Goal: Use online tool/utility: Utilize a website feature to perform a specific function

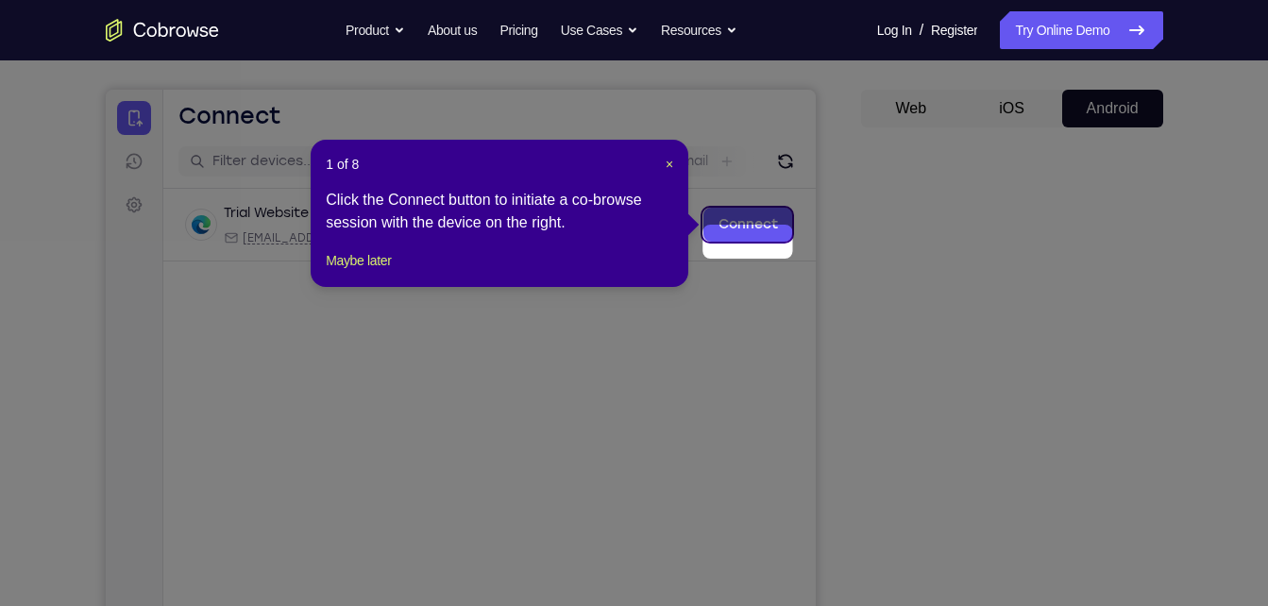
scroll to position [138, 0]
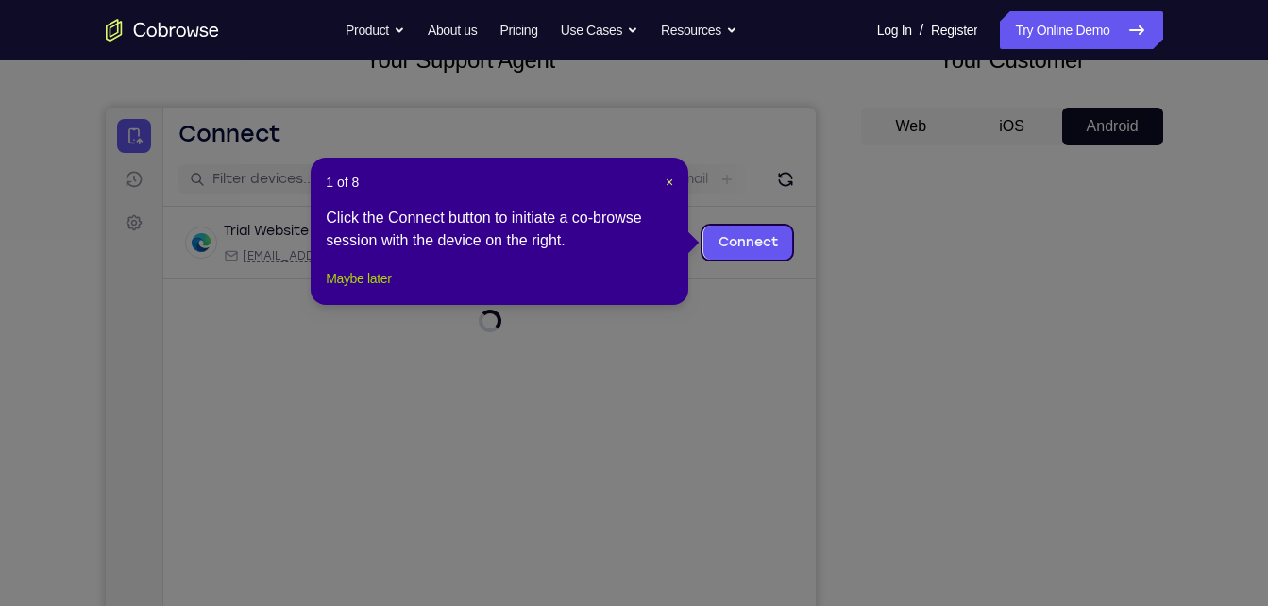
click at [352, 290] on button "Maybe later" at bounding box center [358, 278] width 65 height 23
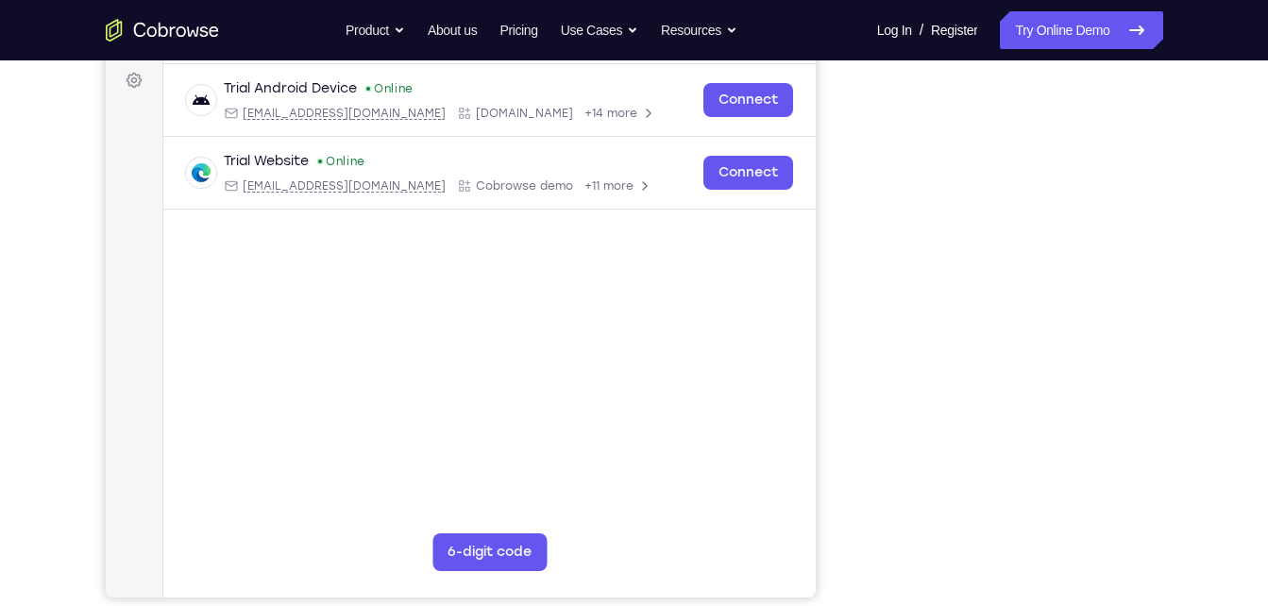
scroll to position [281, 0]
drag, startPoint x: 1176, startPoint y: 431, endPoint x: 844, endPoint y: 378, distance: 335.6
click at [844, 378] on div "Your Support Agent Your Customer Web iOS Android" at bounding box center [635, 249] width 1058 height 698
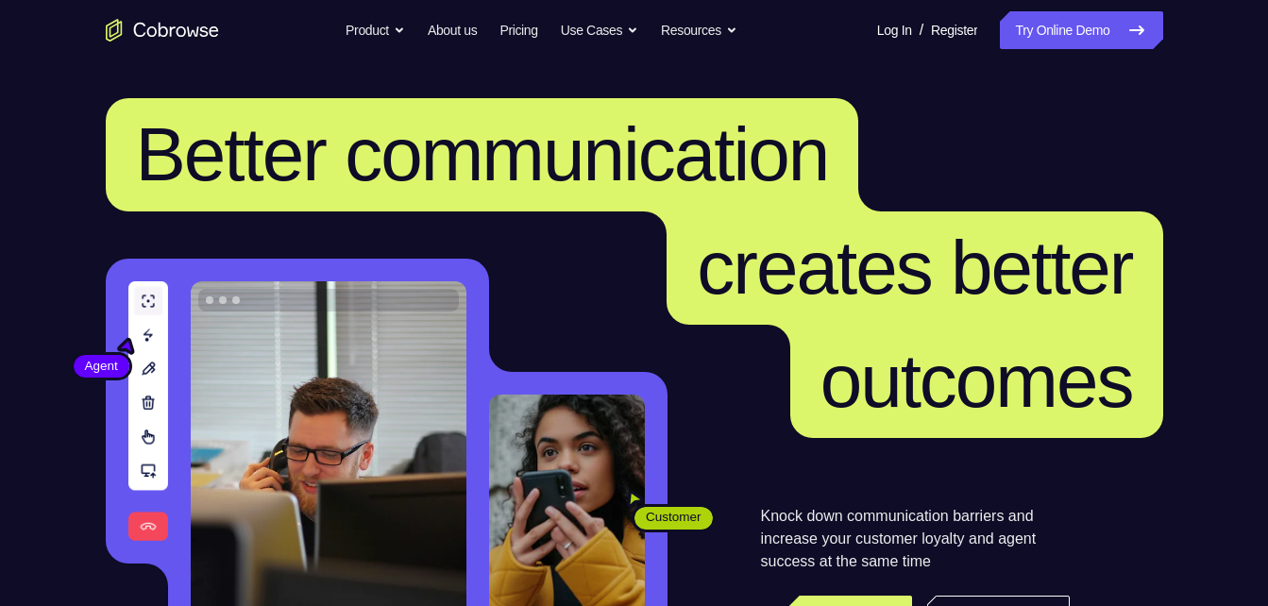
click at [1078, 42] on link "Try Online Demo" at bounding box center [1081, 30] width 162 height 38
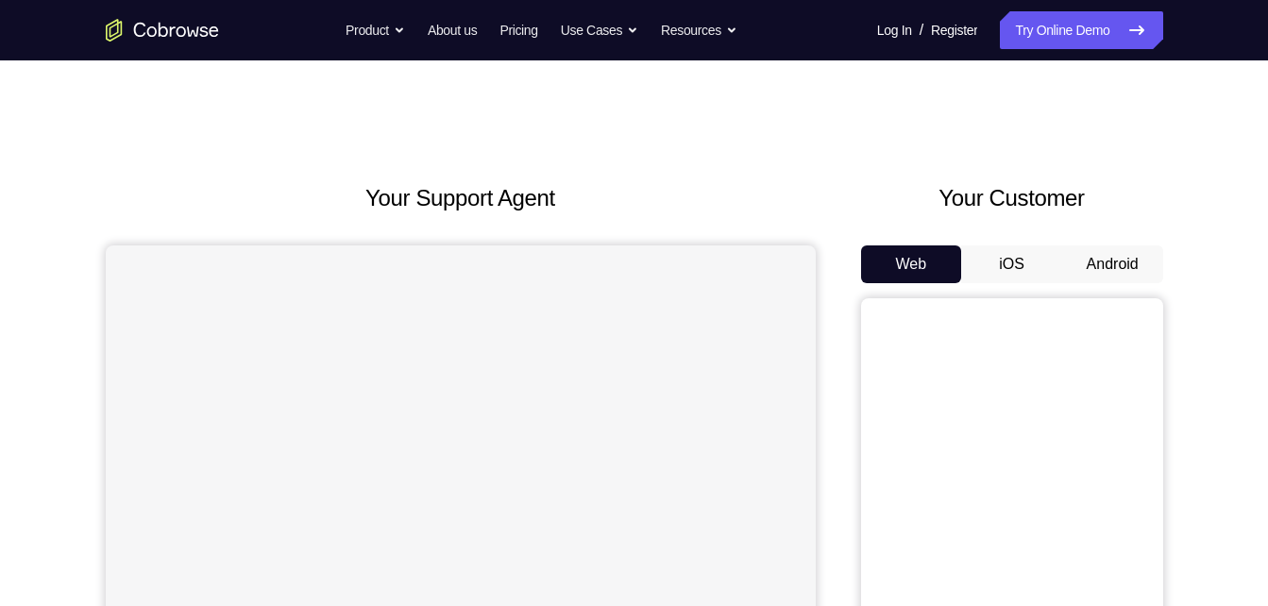
click at [1097, 253] on button "Android" at bounding box center [1112, 264] width 101 height 38
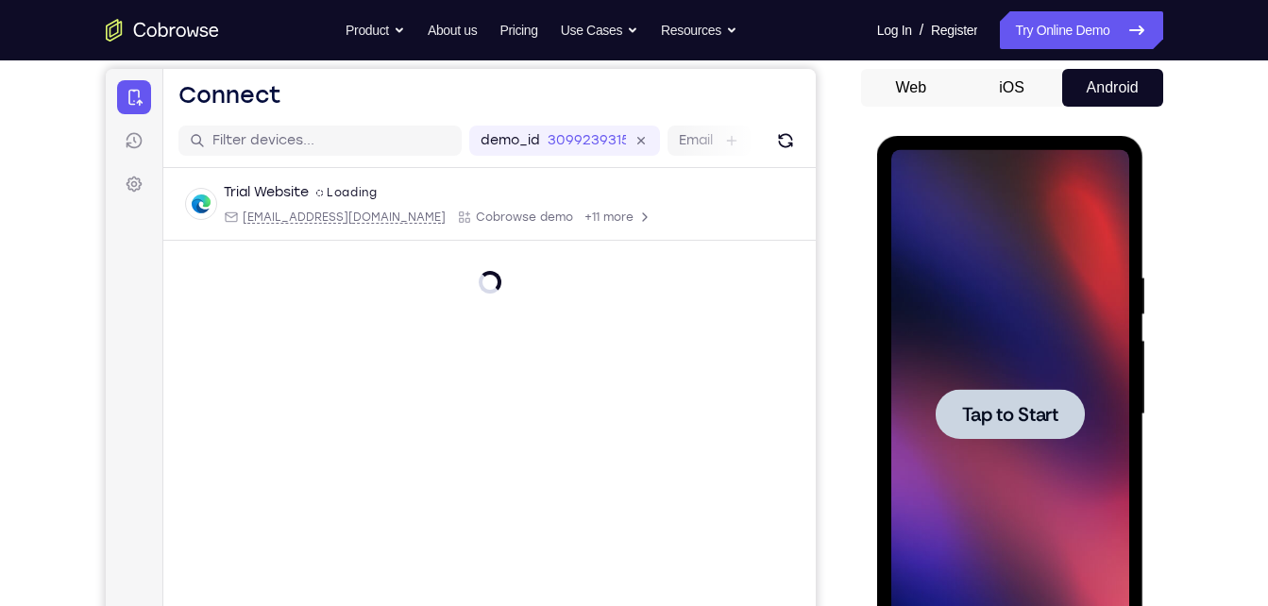
click at [1021, 409] on span "Tap to Start" at bounding box center [1010, 414] width 96 height 19
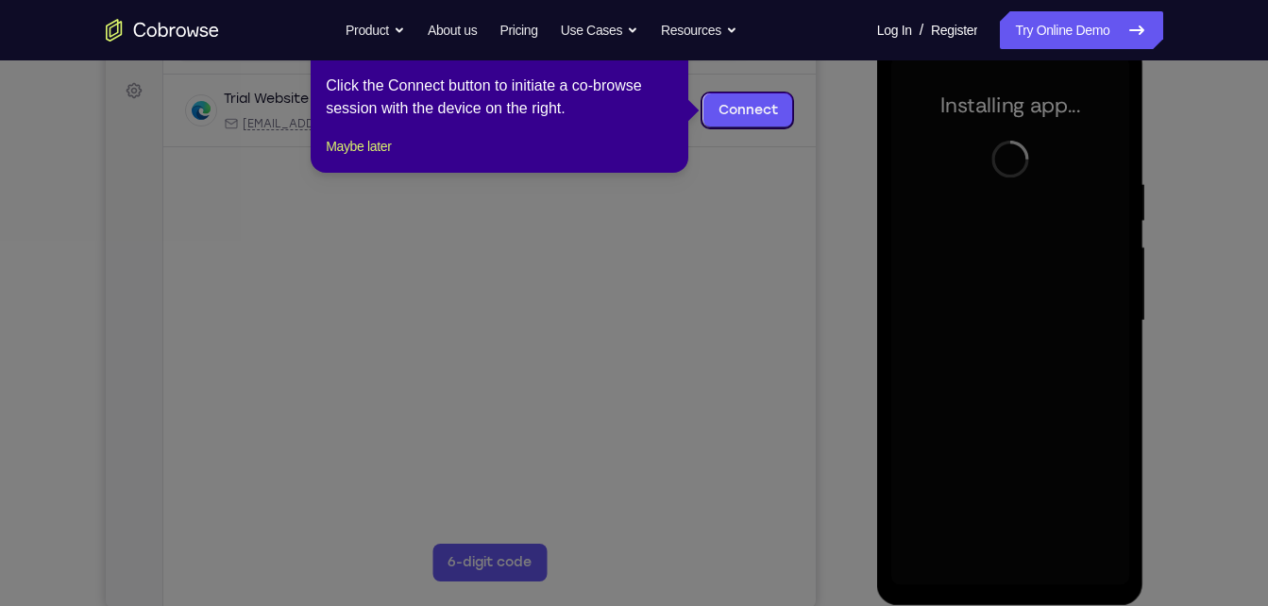
scroll to position [271, 0]
click at [391, 157] on button "Maybe later" at bounding box center [358, 145] width 65 height 23
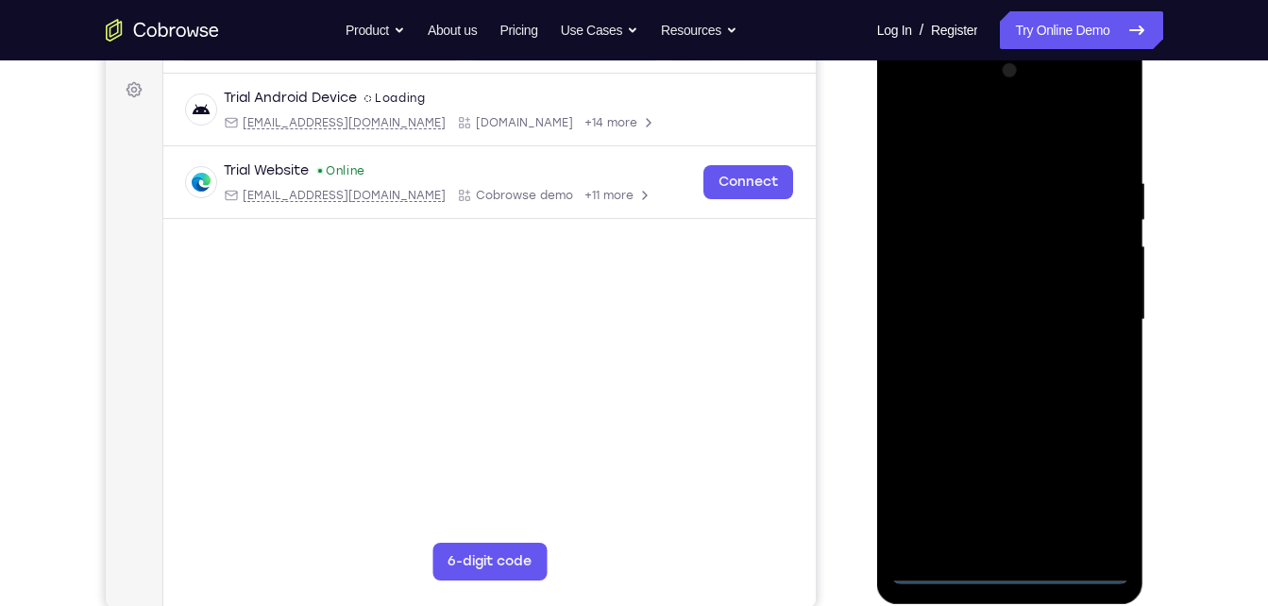
click at [1016, 565] on div at bounding box center [1010, 320] width 238 height 529
click at [1077, 485] on div at bounding box center [1010, 320] width 238 height 529
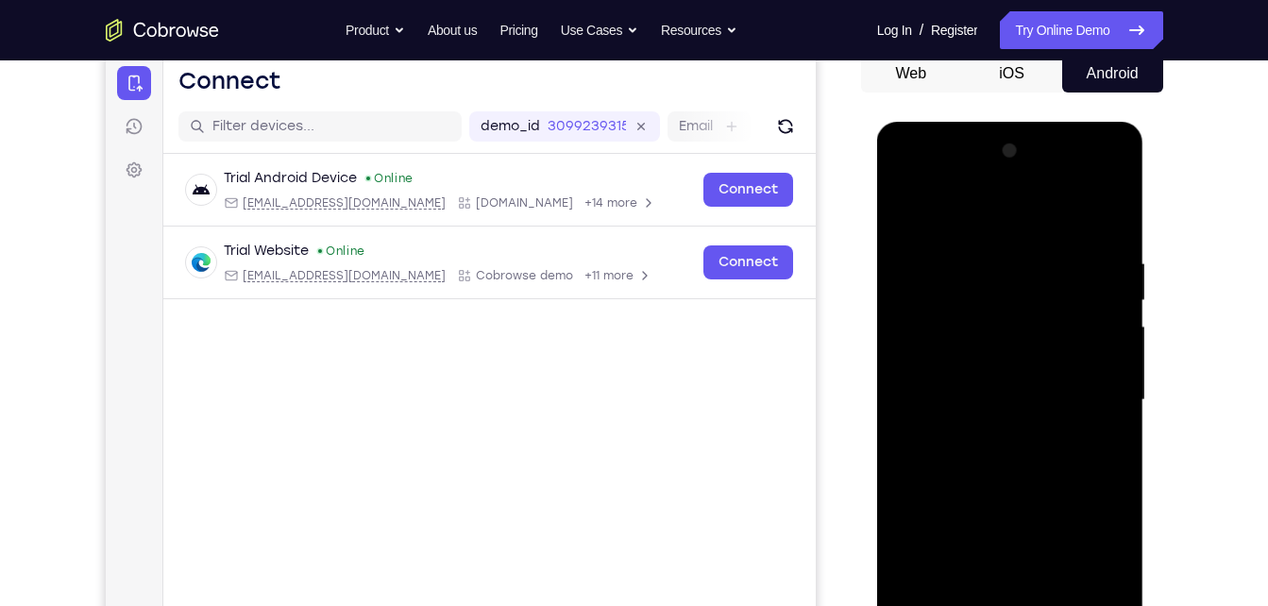
scroll to position [187, 0]
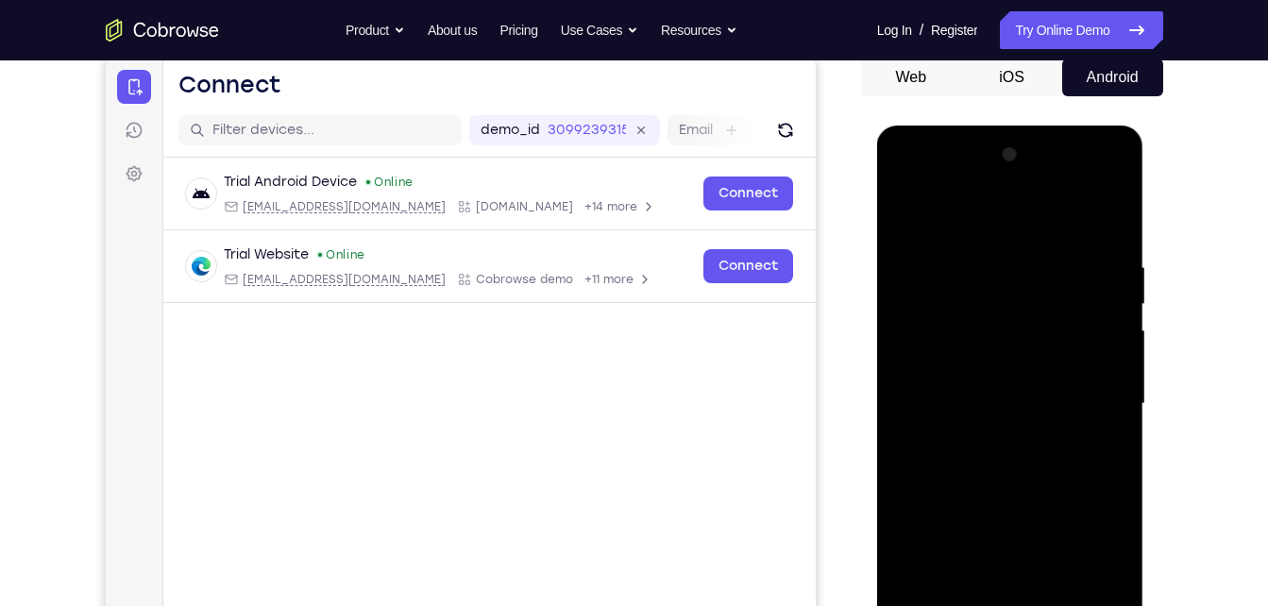
click at [912, 179] on div at bounding box center [1010, 404] width 238 height 529
click at [1090, 396] on div at bounding box center [1010, 404] width 238 height 529
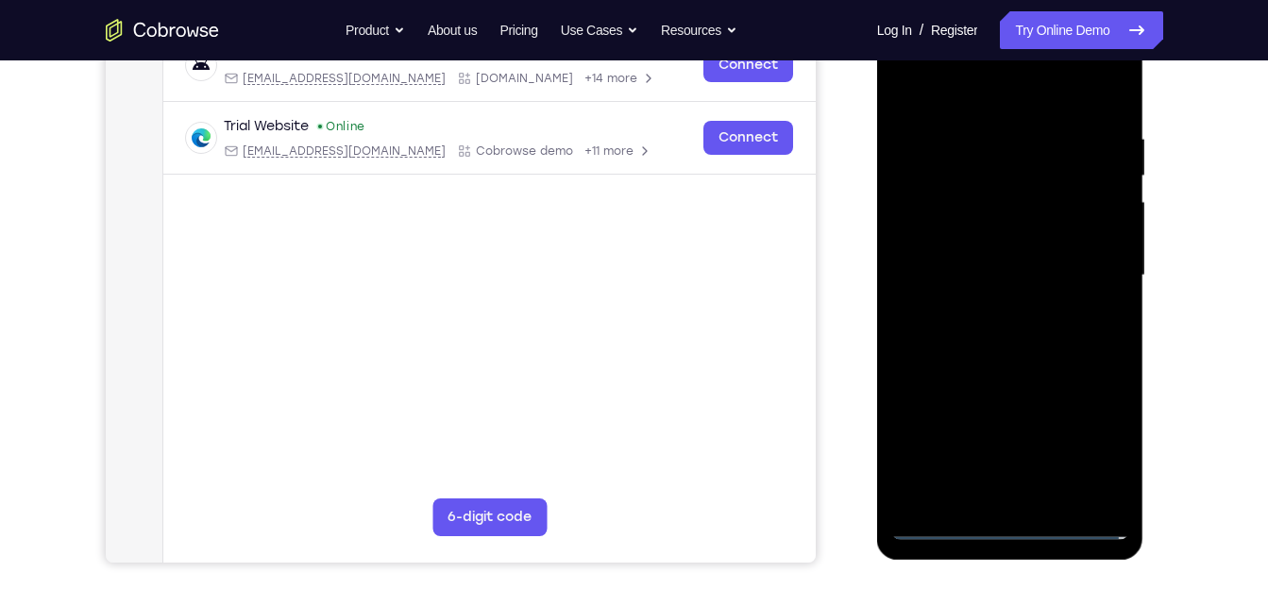
scroll to position [316, 0]
click at [993, 499] on div at bounding box center [1010, 274] width 238 height 529
click at [952, 253] on div at bounding box center [1010, 274] width 238 height 529
click at [1013, 194] on div at bounding box center [1010, 274] width 238 height 529
click at [1016, 278] on div at bounding box center [1010, 274] width 238 height 529
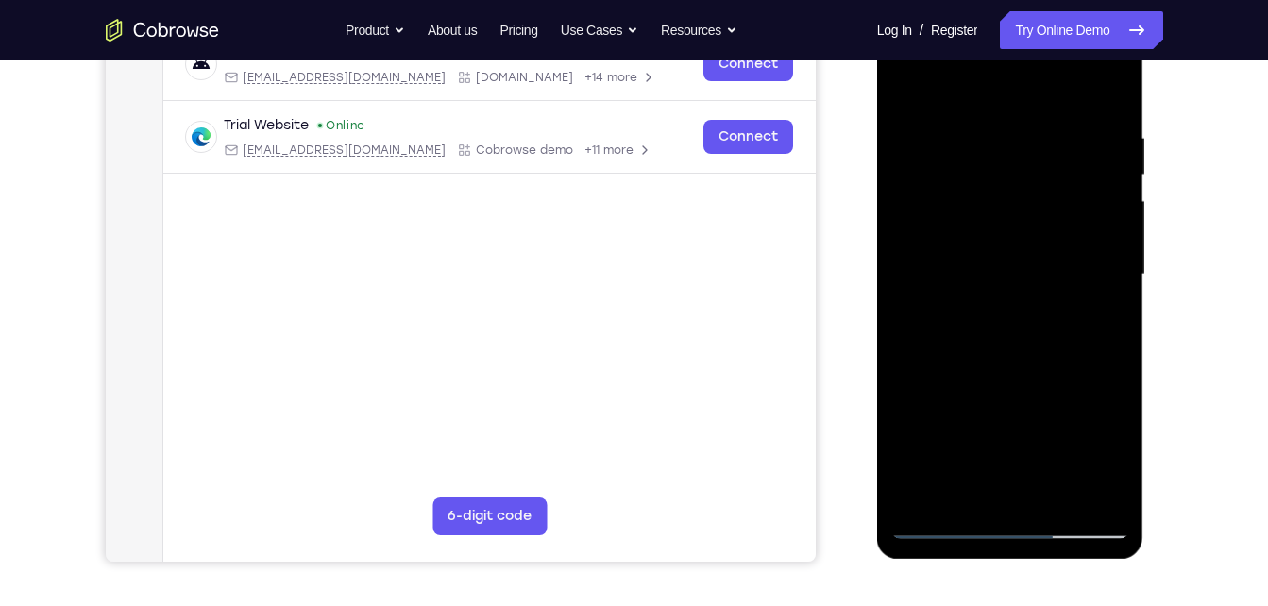
click at [1041, 364] on div at bounding box center [1010, 274] width 238 height 529
click at [1056, 491] on div at bounding box center [1010, 274] width 238 height 529
click at [999, 370] on div at bounding box center [1010, 274] width 238 height 529
drag, startPoint x: 999, startPoint y: 370, endPoint x: 1007, endPoint y: 173, distance: 197.5
click at [1007, 173] on div at bounding box center [1010, 274] width 238 height 529
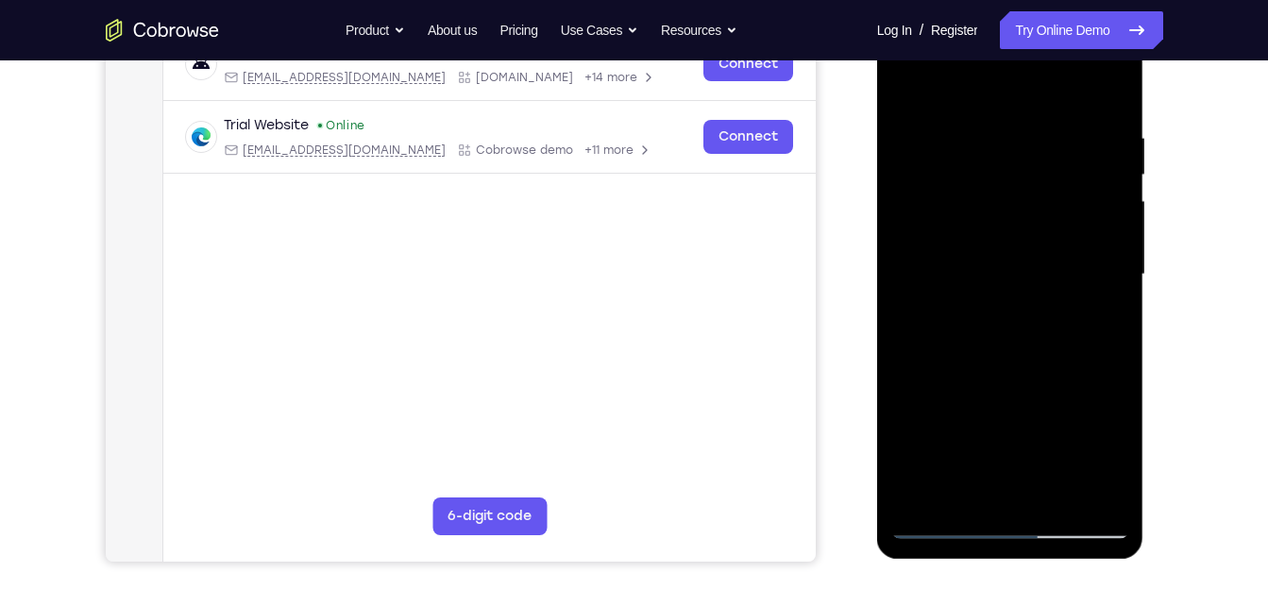
drag, startPoint x: 1004, startPoint y: 407, endPoint x: 969, endPoint y: 76, distance: 332.3
click at [969, 76] on div at bounding box center [1010, 274] width 238 height 529
drag, startPoint x: 998, startPoint y: 291, endPoint x: 1212, endPoint y: 653, distance: 421.2
click at [1146, 563] on html "Online web based iOS Simulators and Android Emulators. Run iPhone, iPad, Mobile…" at bounding box center [1011, 279] width 269 height 567
click at [910, 86] on div at bounding box center [1010, 274] width 238 height 529
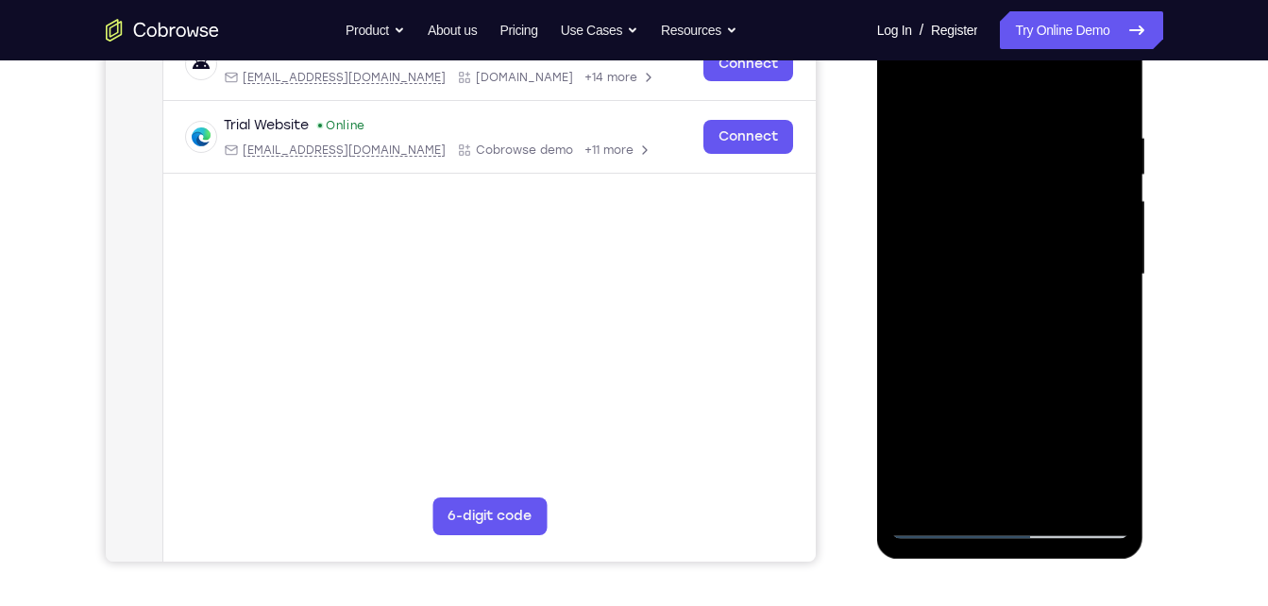
click at [968, 495] on div at bounding box center [1010, 274] width 238 height 529
click at [962, 87] on div at bounding box center [1010, 274] width 238 height 529
click at [954, 143] on div at bounding box center [1010, 274] width 238 height 529
click at [1052, 156] on div at bounding box center [1010, 274] width 238 height 529
click at [986, 485] on div at bounding box center [1010, 274] width 238 height 529
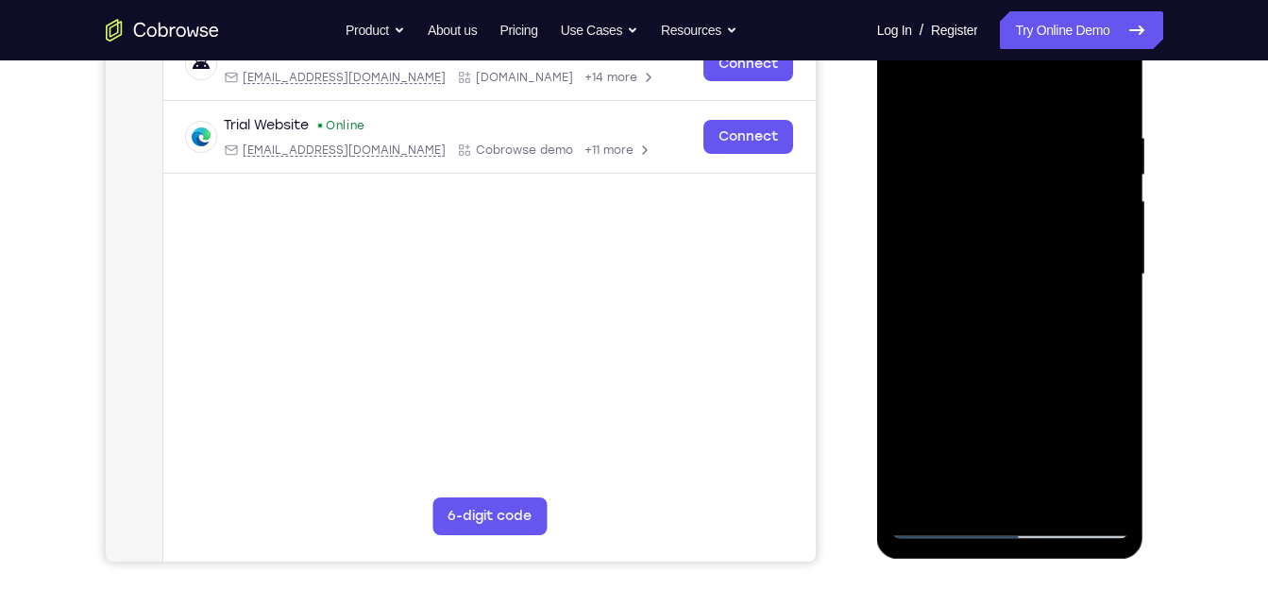
click at [1042, 359] on div at bounding box center [1010, 274] width 238 height 529
click at [958, 155] on div at bounding box center [1010, 274] width 238 height 529
click at [1040, 489] on div at bounding box center [1010, 274] width 238 height 529
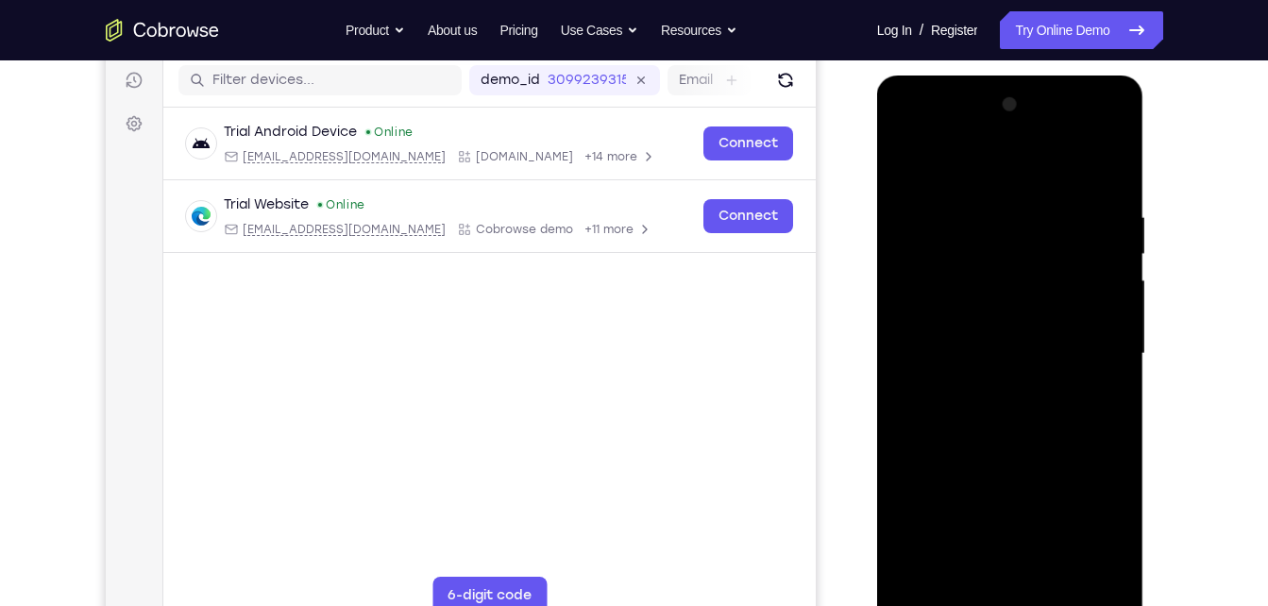
scroll to position [236, 0]
click at [1107, 137] on div at bounding box center [1010, 355] width 238 height 529
drag, startPoint x: 996, startPoint y: 175, endPoint x: 1120, endPoint y: 474, distance: 323.9
click at [1120, 474] on div at bounding box center [1010, 355] width 238 height 529
click at [1092, 567] on div at bounding box center [1010, 355] width 238 height 529
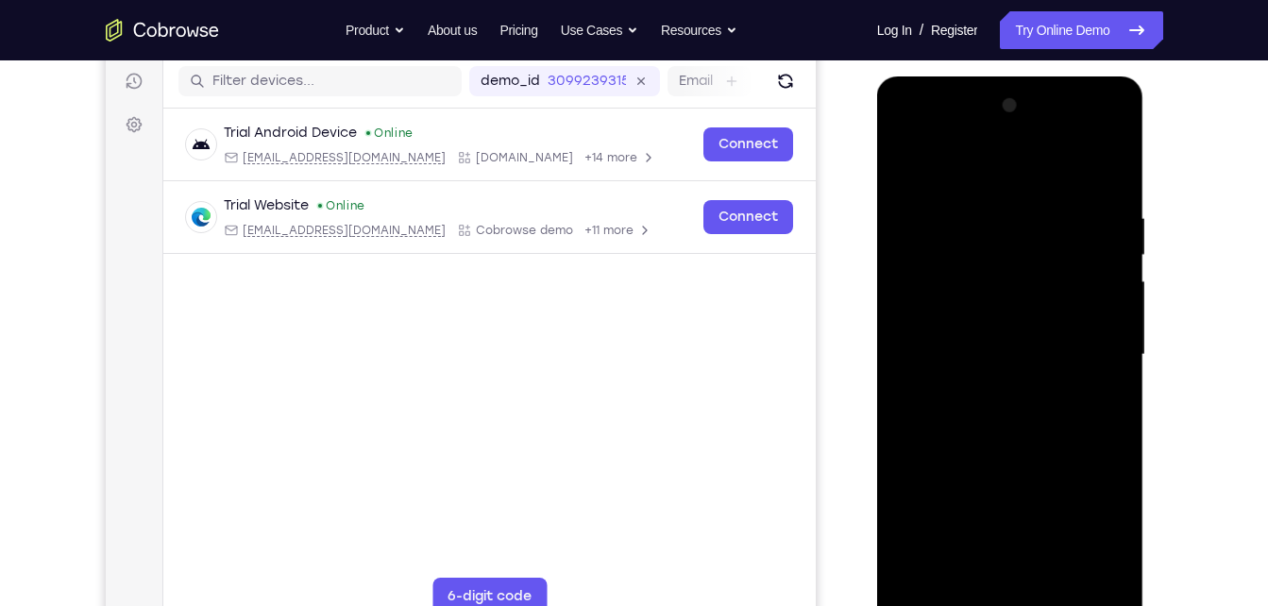
click at [1103, 130] on div at bounding box center [1010, 355] width 238 height 529
click at [909, 246] on div at bounding box center [1010, 355] width 238 height 529
click at [1114, 135] on div at bounding box center [1010, 355] width 238 height 529
click at [911, 137] on div at bounding box center [1010, 355] width 238 height 529
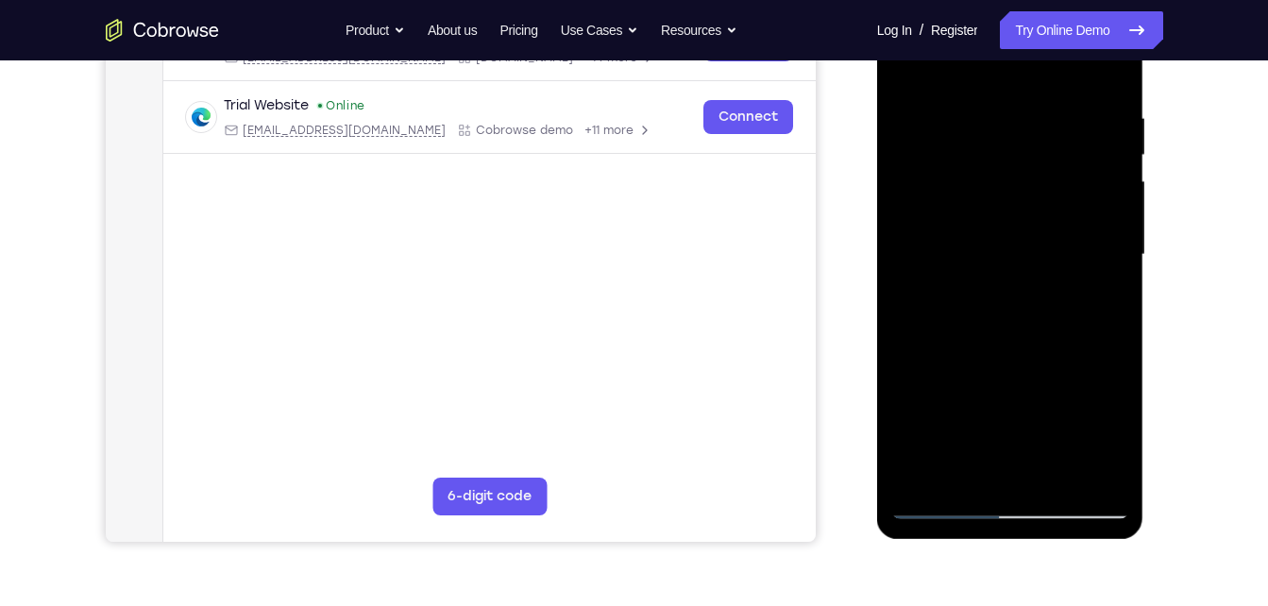
scroll to position [338, 0]
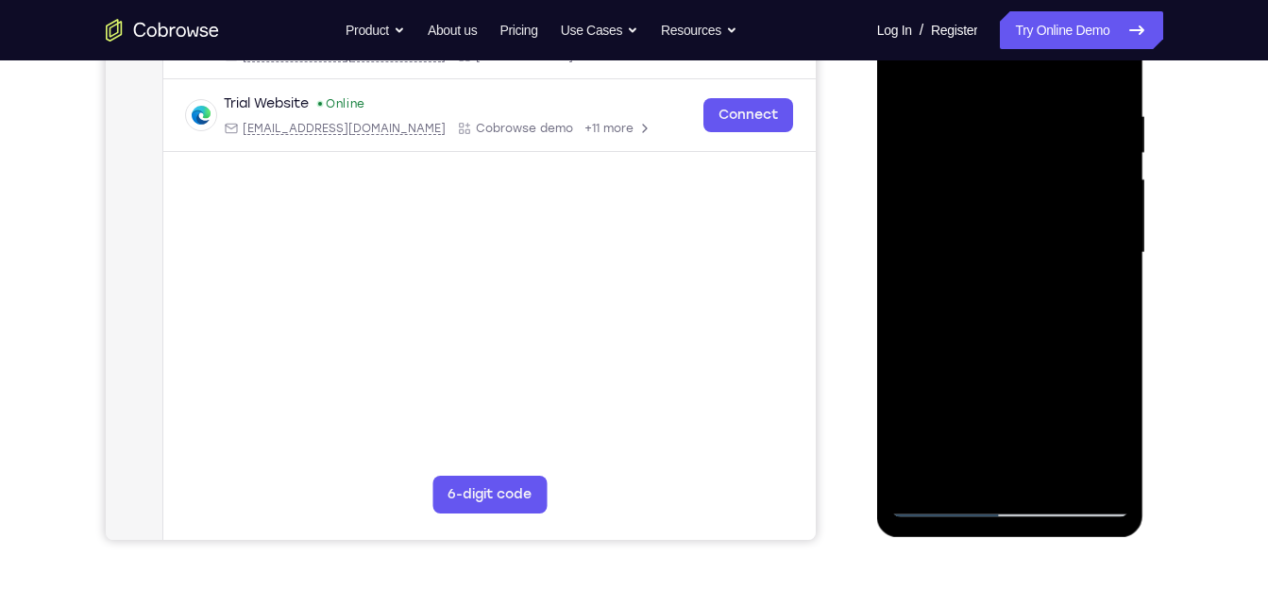
click at [971, 401] on div at bounding box center [1010, 253] width 238 height 529
click at [1007, 401] on div at bounding box center [1010, 253] width 238 height 529
click at [1024, 366] on div at bounding box center [1010, 253] width 238 height 529
click at [1031, 396] on div at bounding box center [1010, 253] width 238 height 529
click at [990, 400] on div at bounding box center [1010, 253] width 238 height 529
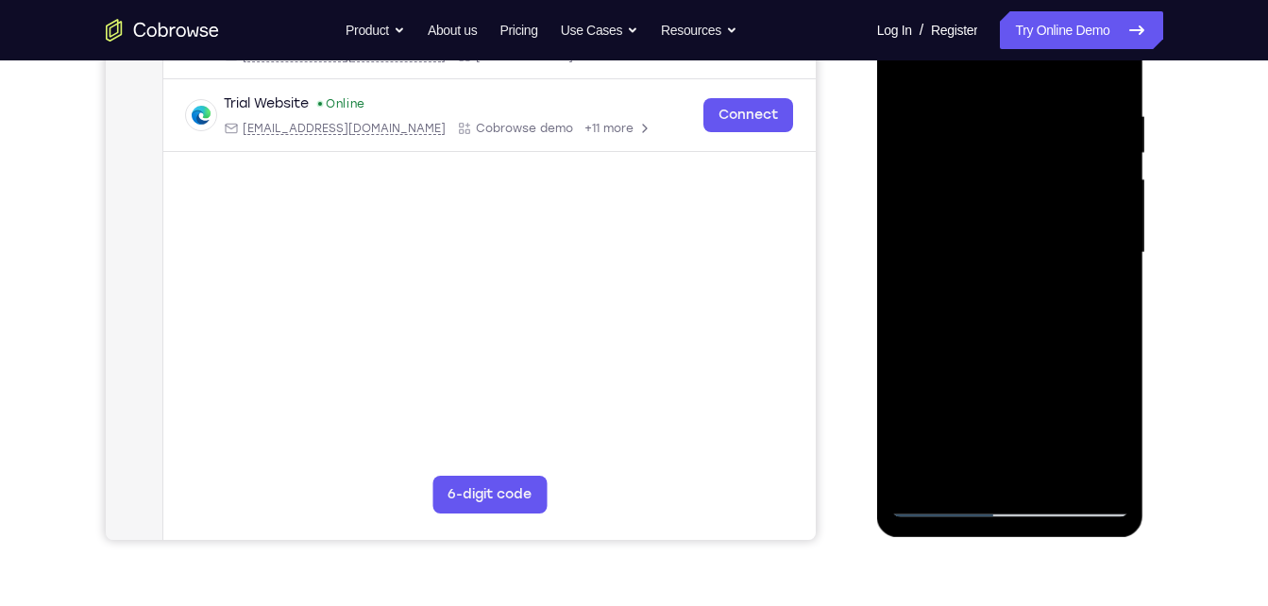
click at [947, 402] on div at bounding box center [1010, 253] width 238 height 529
click at [1015, 472] on div at bounding box center [1010, 253] width 238 height 529
click at [991, 407] on div at bounding box center [1010, 253] width 238 height 529
click at [952, 398] on div at bounding box center [1010, 253] width 238 height 529
click at [1068, 292] on div at bounding box center [1010, 253] width 238 height 529
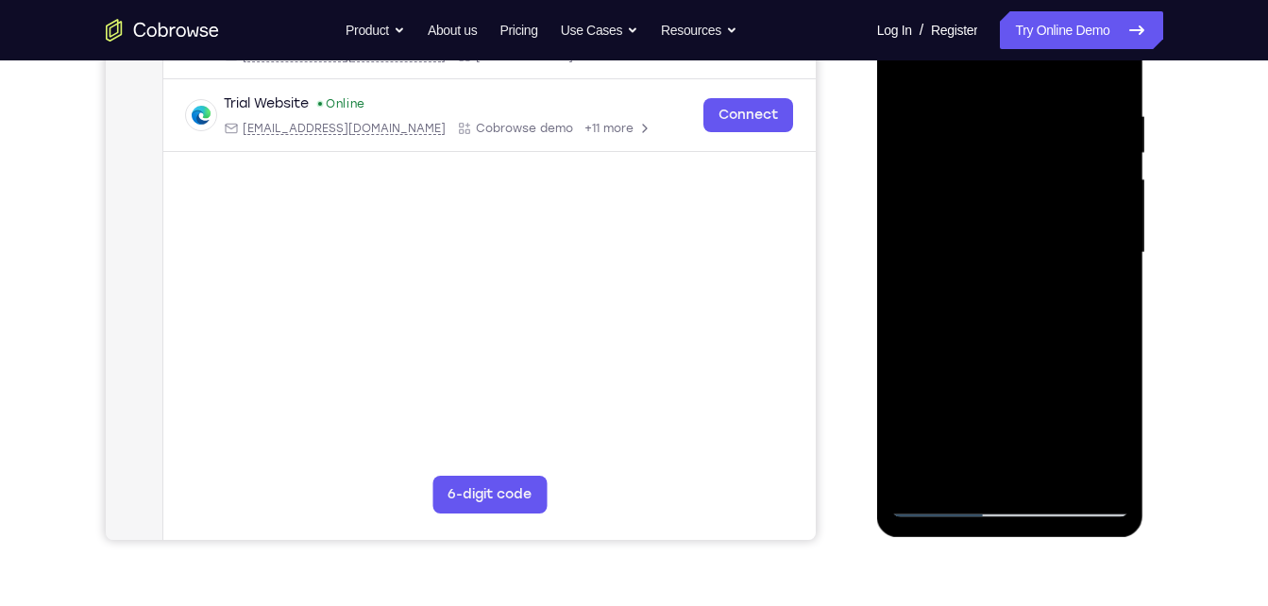
click at [1115, 432] on div at bounding box center [1010, 253] width 238 height 529
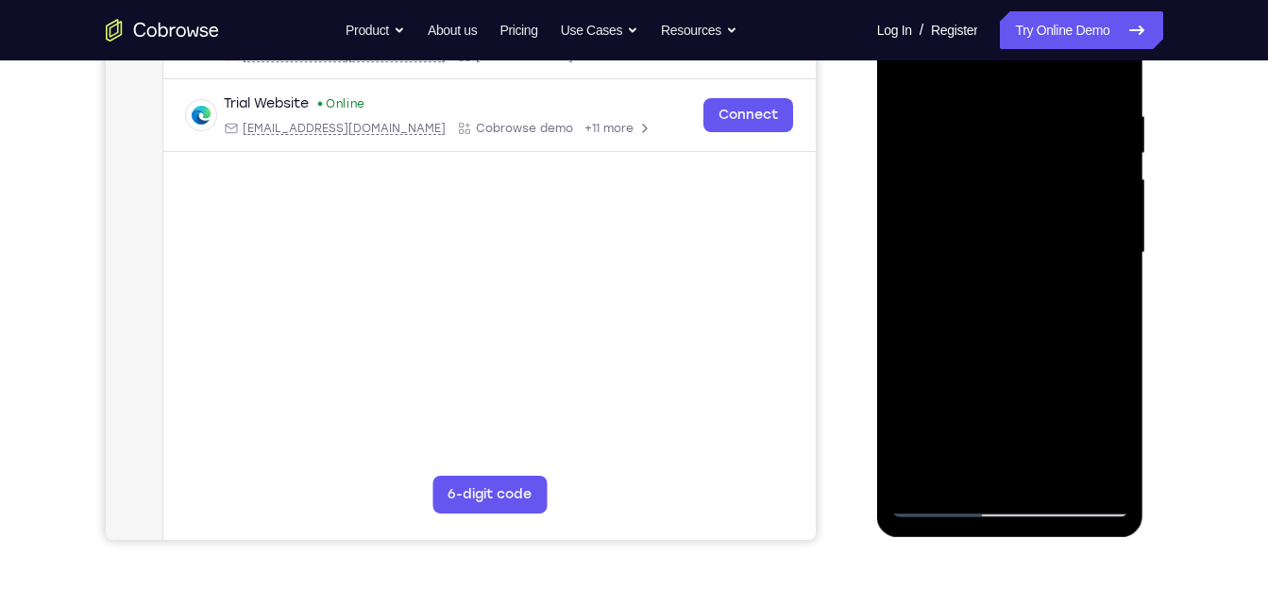
click at [1115, 432] on div at bounding box center [1010, 253] width 238 height 529
click at [963, 400] on div at bounding box center [1010, 253] width 238 height 529
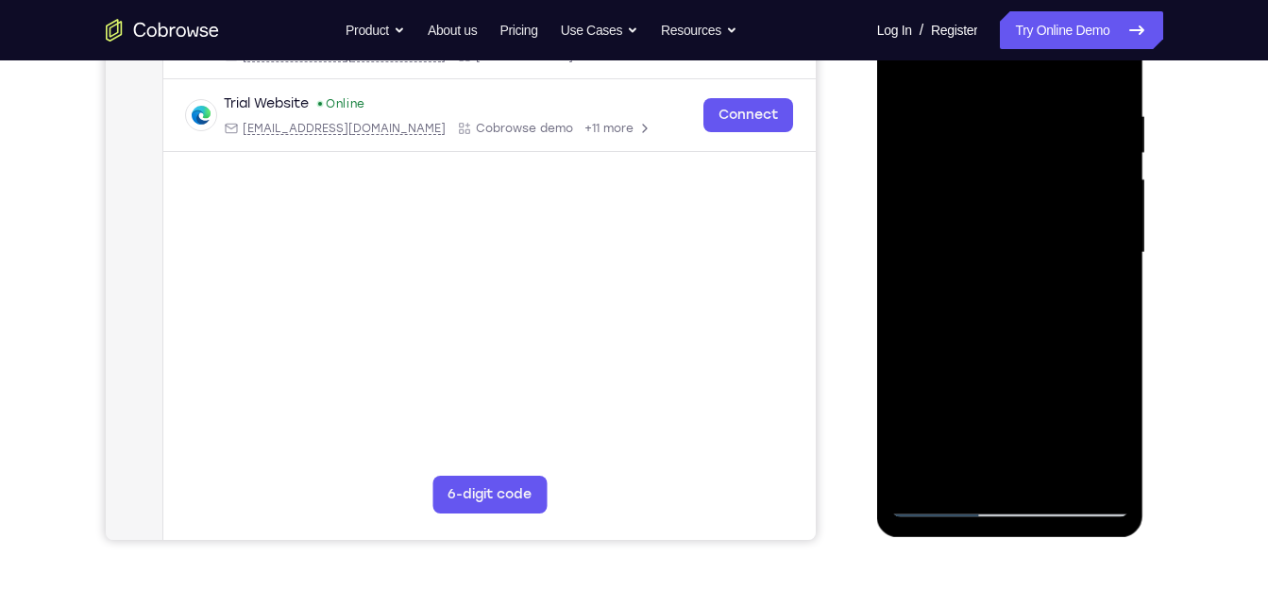
click at [1011, 394] on div at bounding box center [1010, 253] width 238 height 529
click at [1027, 368] on div at bounding box center [1010, 253] width 238 height 529
click at [1032, 398] on div at bounding box center [1010, 253] width 238 height 529
click at [990, 399] on div at bounding box center [1010, 253] width 238 height 529
click at [947, 399] on div at bounding box center [1010, 253] width 238 height 529
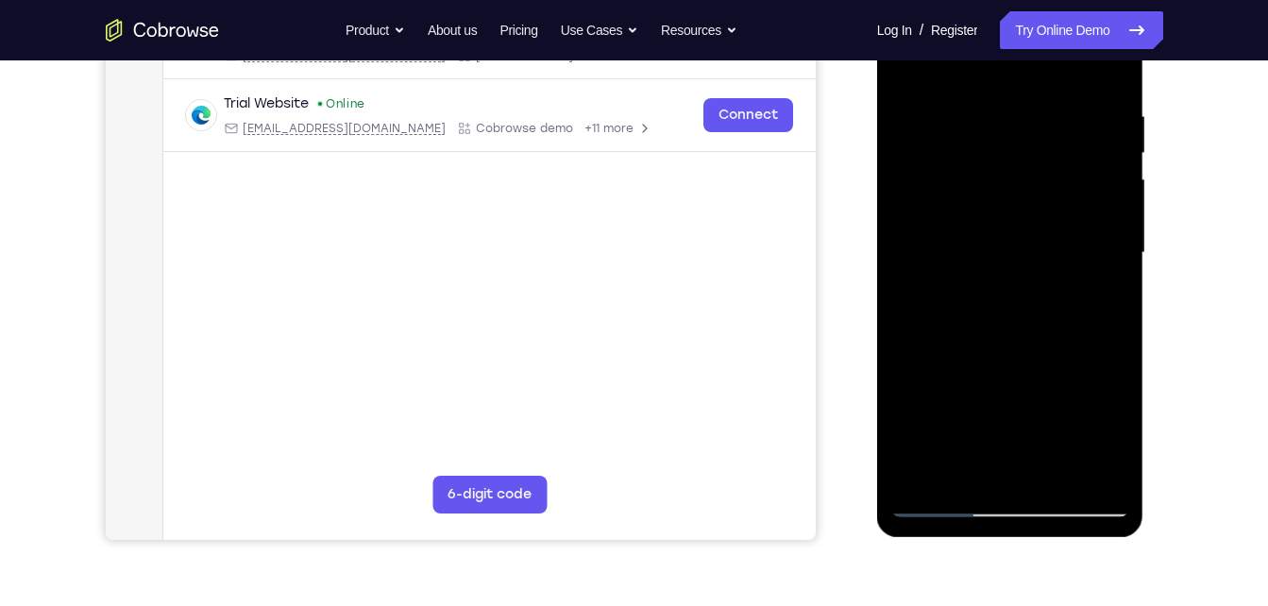
click at [999, 464] on div at bounding box center [1010, 253] width 238 height 529
click at [1110, 305] on div at bounding box center [1010, 253] width 238 height 529
click at [1117, 366] on div at bounding box center [1010, 253] width 238 height 529
click at [948, 398] on div at bounding box center [1010, 253] width 238 height 529
click at [1073, 399] on div at bounding box center [1010, 253] width 238 height 529
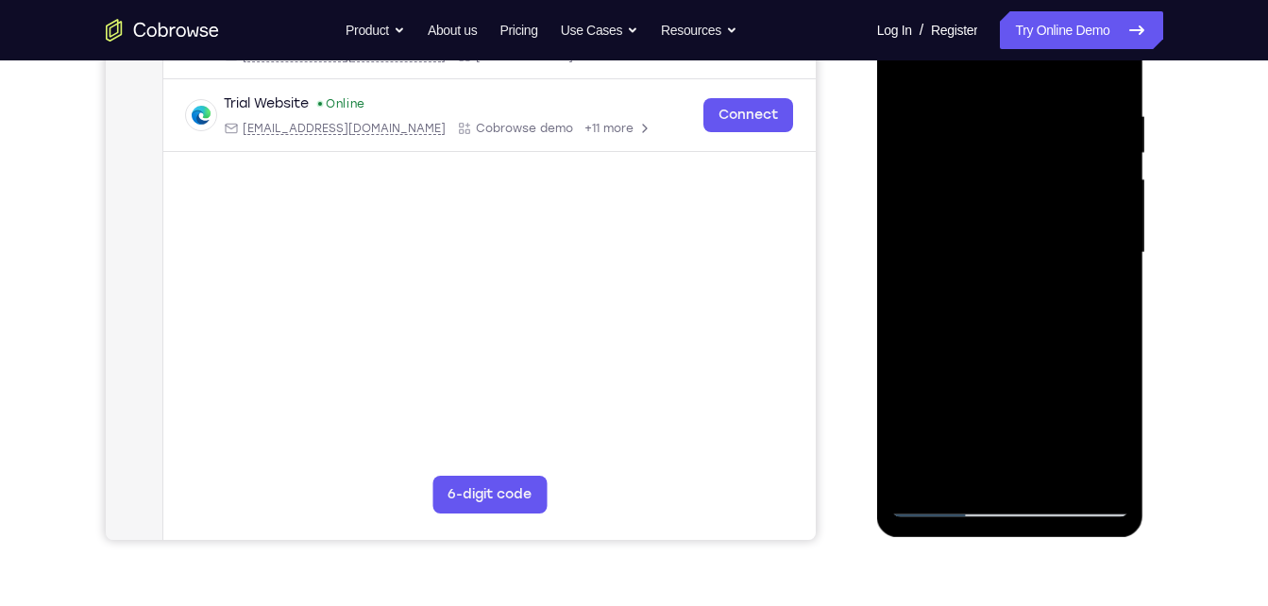
click at [950, 398] on div at bounding box center [1010, 253] width 238 height 529
click at [987, 399] on div at bounding box center [1010, 253] width 238 height 529
click at [1102, 299] on div at bounding box center [1010, 253] width 238 height 529
click at [1031, 436] on div at bounding box center [1010, 253] width 238 height 529
click at [993, 406] on div at bounding box center [1010, 253] width 238 height 529
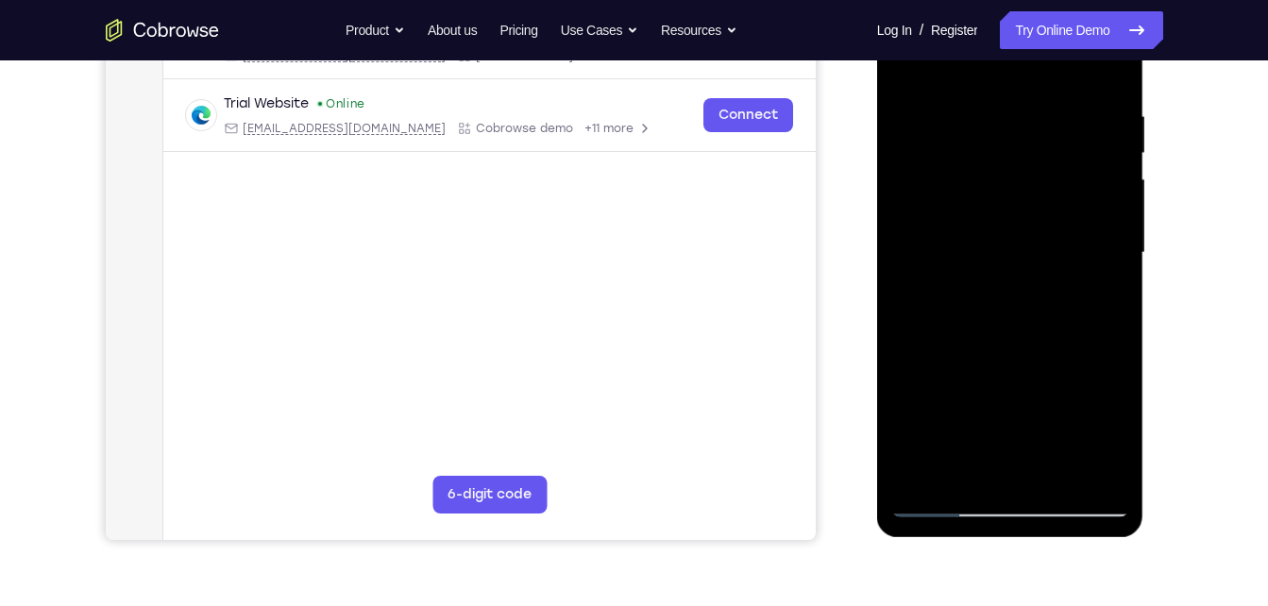
click at [1015, 401] on div at bounding box center [1010, 253] width 238 height 529
click at [1023, 470] on div at bounding box center [1010, 253] width 238 height 529
click at [1091, 438] on div at bounding box center [1010, 253] width 238 height 529
click at [946, 403] on div at bounding box center [1010, 253] width 238 height 529
click at [1008, 462] on div at bounding box center [1010, 253] width 238 height 529
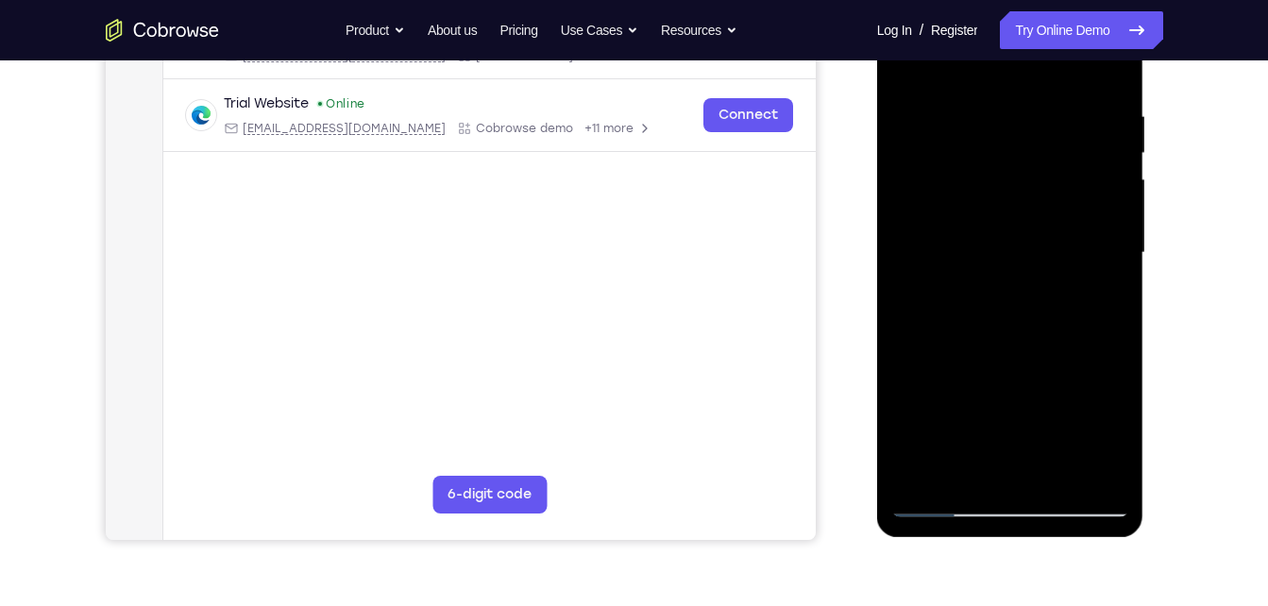
click at [1071, 401] on div at bounding box center [1010, 253] width 238 height 529
click at [1056, 401] on div at bounding box center [1010, 253] width 238 height 529
click at [1028, 467] on div at bounding box center [1010, 253] width 238 height 529
click at [1013, 404] on div at bounding box center [1010, 253] width 238 height 529
click at [1072, 394] on div at bounding box center [1010, 253] width 238 height 529
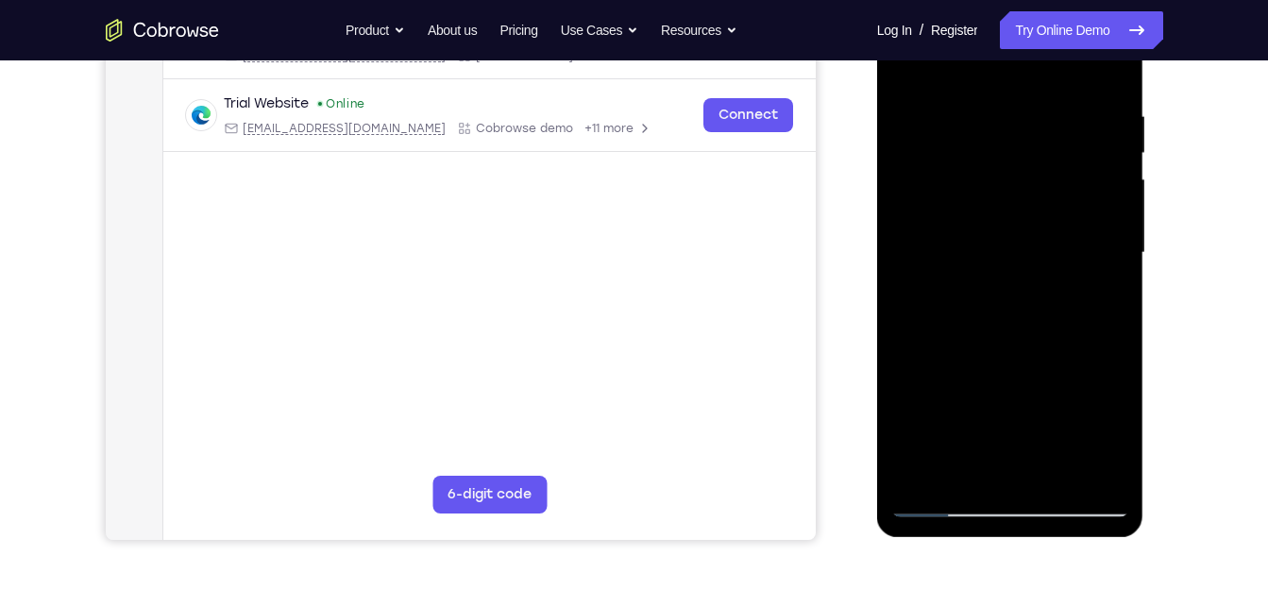
click at [969, 406] on div at bounding box center [1010, 253] width 238 height 529
click at [1012, 402] on div at bounding box center [1010, 253] width 238 height 529
click at [965, 432] on div at bounding box center [1010, 253] width 238 height 529
click at [1099, 364] on div at bounding box center [1010, 253] width 238 height 529
click at [1104, 301] on div at bounding box center [1010, 253] width 238 height 529
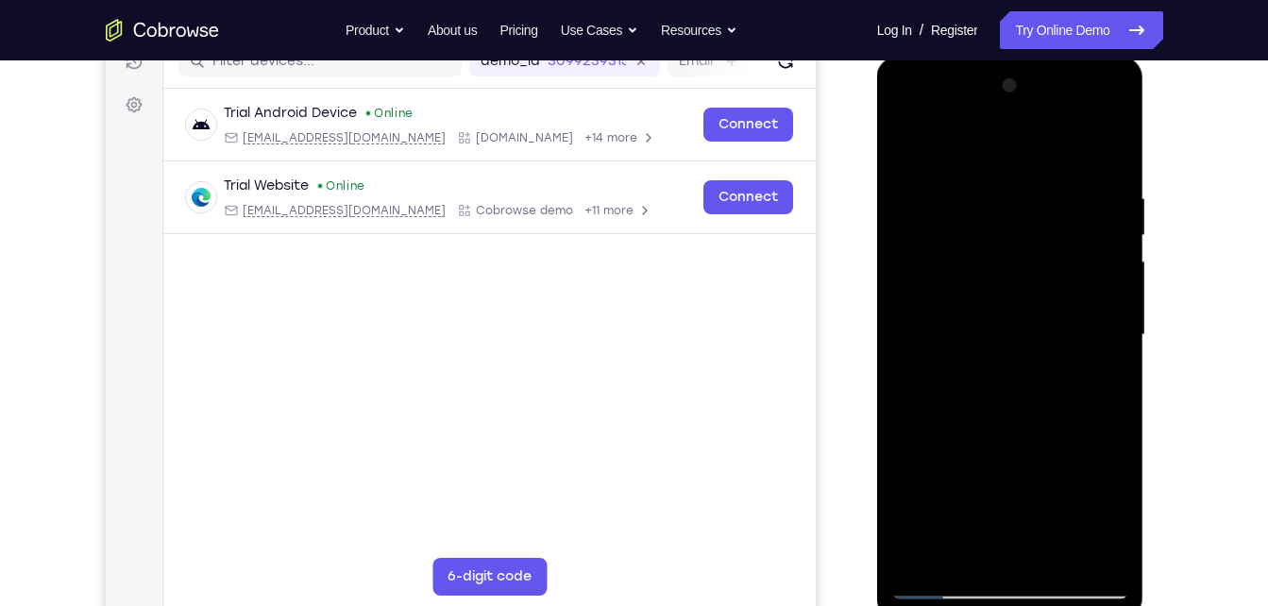
scroll to position [254, 0]
click at [915, 145] on div at bounding box center [1010, 337] width 238 height 529
click at [917, 144] on div at bounding box center [1010, 337] width 238 height 529
click at [984, 185] on div at bounding box center [1010, 337] width 238 height 529
click at [1085, 550] on div at bounding box center [1010, 337] width 238 height 529
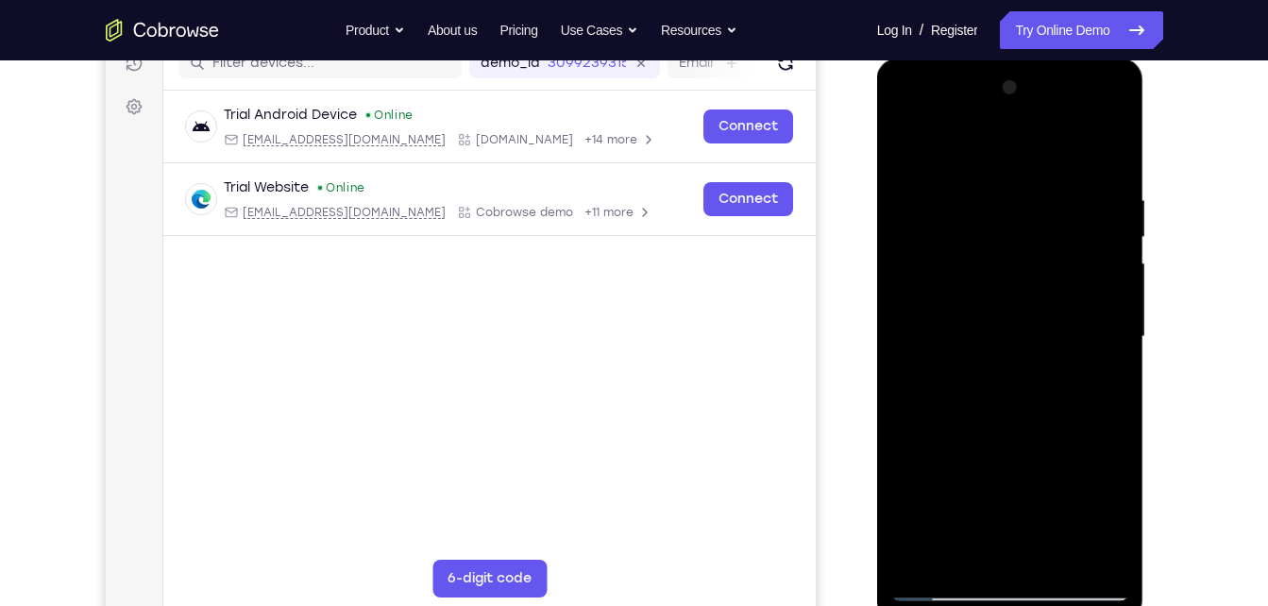
click at [1109, 156] on div at bounding box center [1010, 337] width 238 height 529
drag, startPoint x: 1001, startPoint y: 239, endPoint x: 1085, endPoint y: 513, distance: 286.4
click at [1085, 513] on div at bounding box center [1010, 337] width 238 height 529
click at [998, 204] on div at bounding box center [1010, 337] width 238 height 529
click at [1109, 149] on div at bounding box center [1010, 337] width 238 height 529
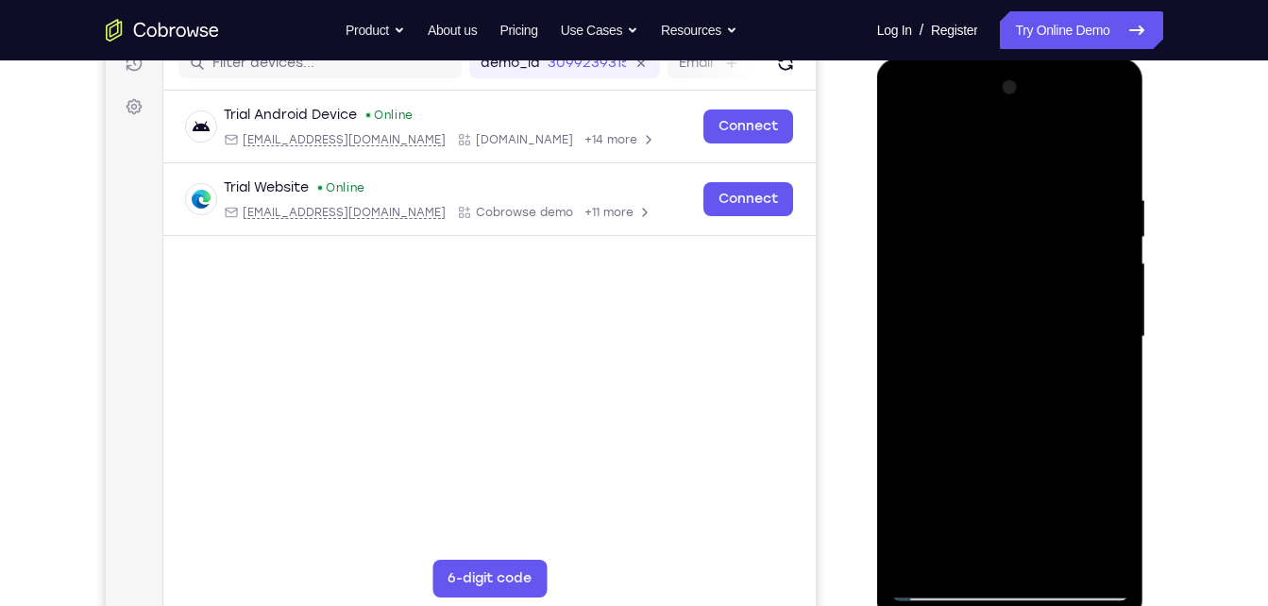
click at [1084, 551] on div at bounding box center [1010, 337] width 238 height 529
click at [1107, 159] on div at bounding box center [1010, 337] width 238 height 529
drag, startPoint x: 1031, startPoint y: 251, endPoint x: 1060, endPoint y: 426, distance: 177.1
click at [1060, 426] on div at bounding box center [1010, 337] width 238 height 529
drag, startPoint x: 952, startPoint y: 319, endPoint x: 1056, endPoint y: 459, distance: 174.1
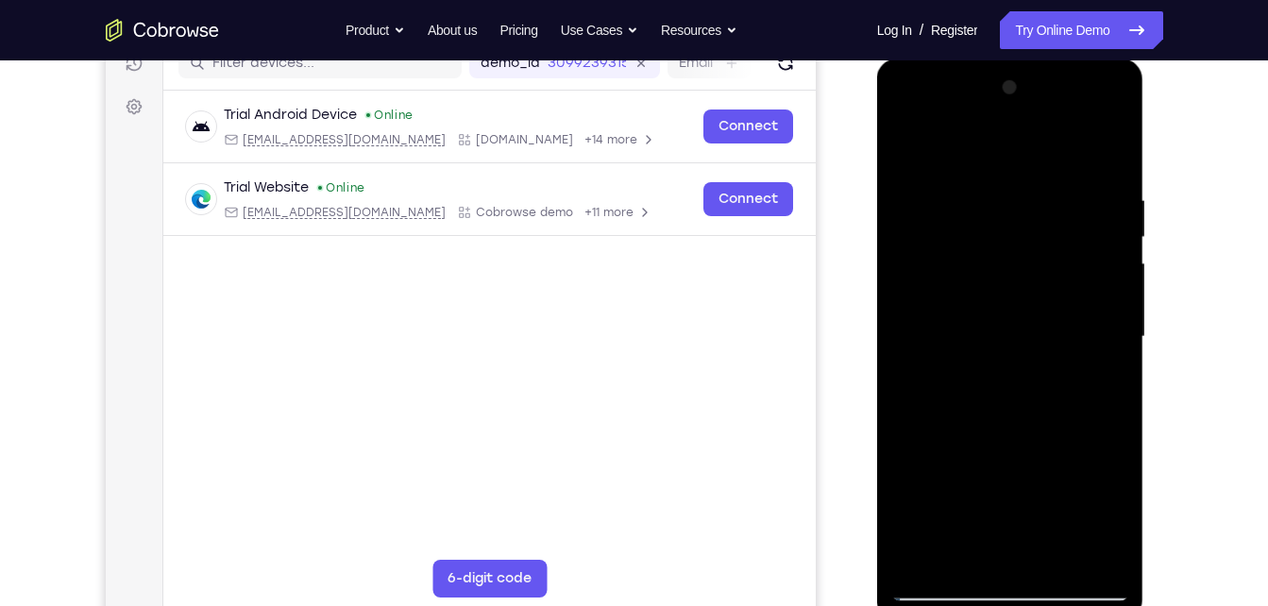
drag, startPoint x: 178, startPoint y: 400, endPoint x: 1174, endPoint y: 504, distance: 1000.6
click at [1174, 504] on div "Your Support Agent Your Customer Web iOS Android Next Steps We’d be happy to gi…" at bounding box center [634, 428] width 1209 height 1245
